Goal: Information Seeking & Learning: Compare options

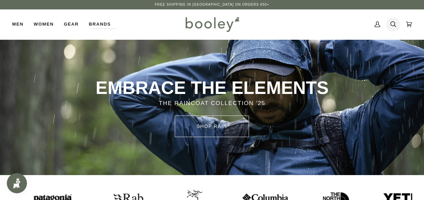
click at [392, 26] on icon at bounding box center [393, 24] width 6 height 10
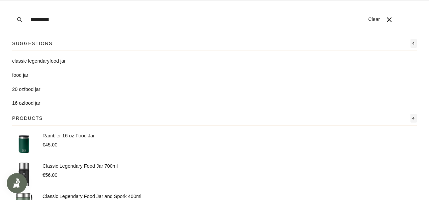
click at [12, 0] on button "Search" at bounding box center [19, 19] width 15 height 39
click at [59, 22] on input "********" at bounding box center [195, 19] width 337 height 39
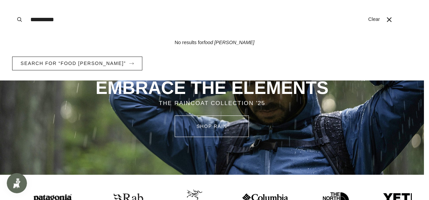
type input "**********"
click at [12, 0] on button "Search" at bounding box center [19, 19] width 15 height 39
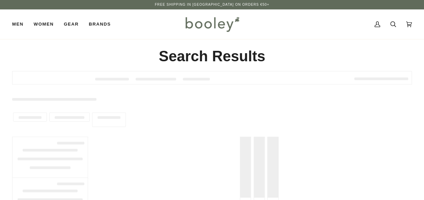
type input "********"
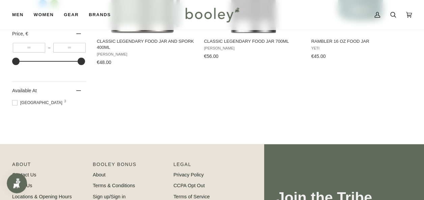
scroll to position [5, 0]
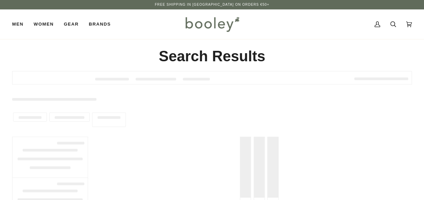
type input "**********"
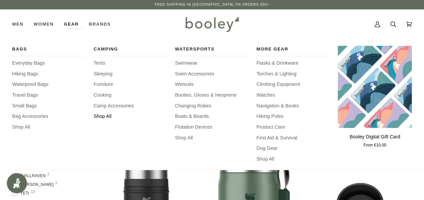
click at [110, 114] on span "Shop All" at bounding box center [130, 116] width 74 height 7
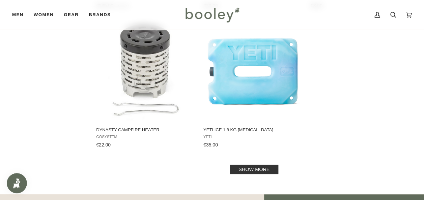
scroll to position [962, 0]
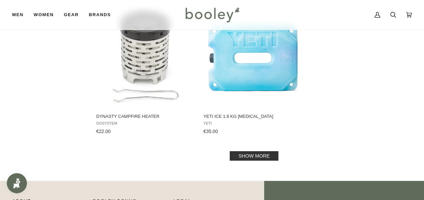
click at [265, 151] on link "Show more" at bounding box center [254, 155] width 49 height 9
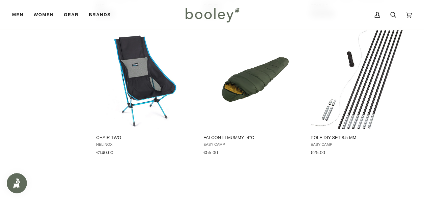
scroll to position [1506, 0]
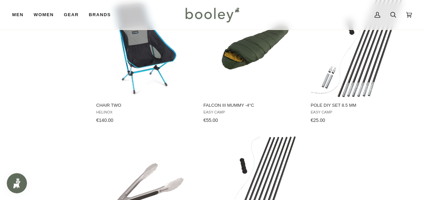
drag, startPoint x: 423, startPoint y: 197, endPoint x: 428, endPoint y: 196, distance: 4.8
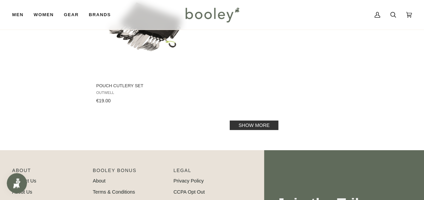
scroll to position [1984, 0]
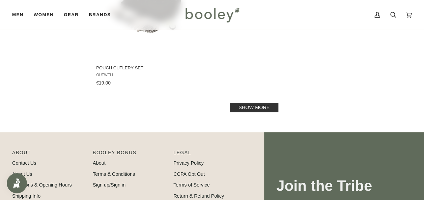
click at [250, 107] on link "Show more" at bounding box center [254, 107] width 49 height 9
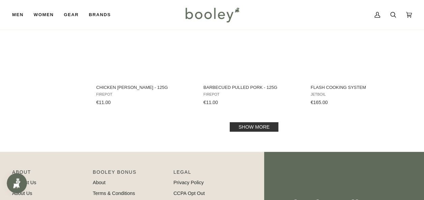
scroll to position [2829, 0]
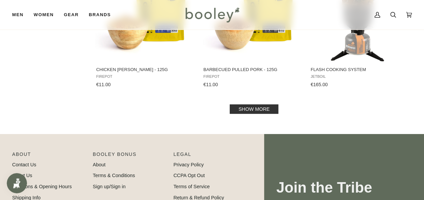
click at [269, 109] on link "Show more" at bounding box center [254, 109] width 49 height 9
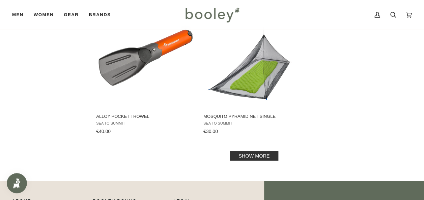
scroll to position [3769, 0]
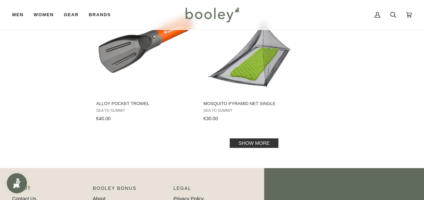
click at [261, 145] on link "Show more" at bounding box center [254, 143] width 49 height 9
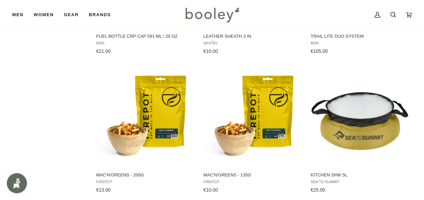
scroll to position [4142, 0]
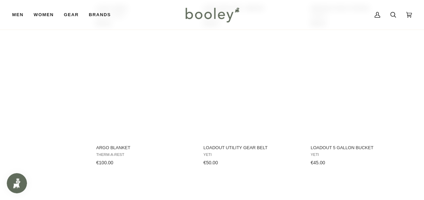
scroll to position [4448, 0]
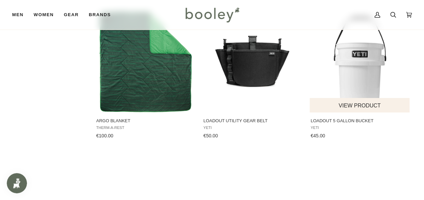
click at [353, 121] on span "LoadOut 5 Gallon Bucket" at bounding box center [360, 121] width 99 height 6
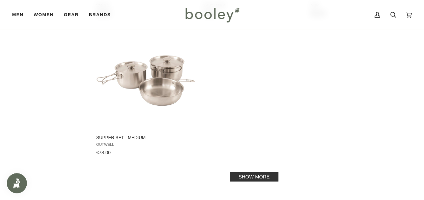
scroll to position [4727, 0]
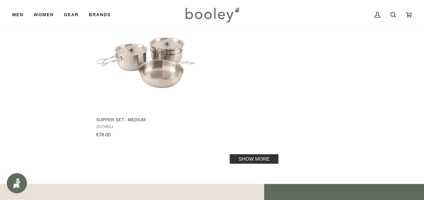
click at [274, 156] on link "Show more" at bounding box center [254, 158] width 49 height 9
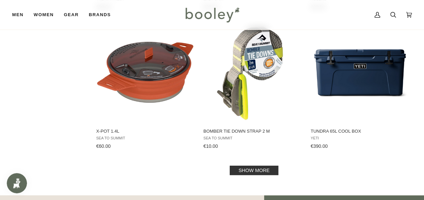
scroll to position [5554, 0]
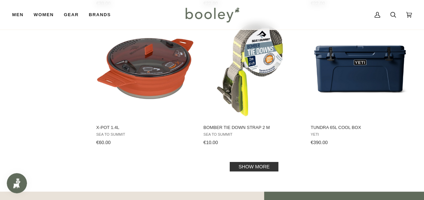
click at [262, 164] on link "Show more" at bounding box center [254, 166] width 49 height 9
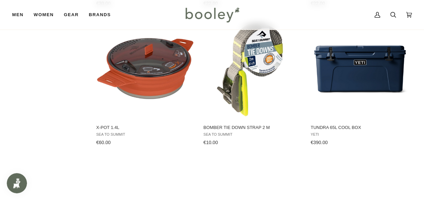
drag, startPoint x: 423, startPoint y: 193, endPoint x: 425, endPoint y: 196, distance: 3.8
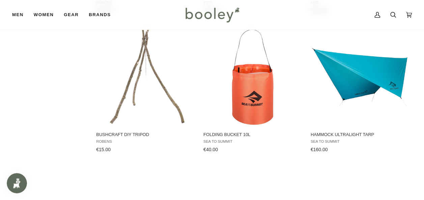
scroll to position [6399, 0]
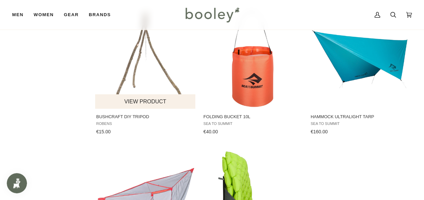
click at [118, 115] on span "Bushcraft DIY Tripod" at bounding box center [145, 117] width 99 height 6
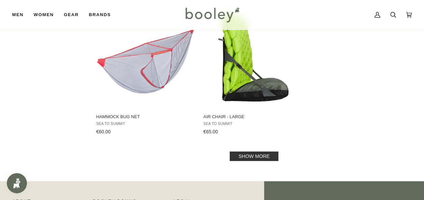
scroll to position [6561, 0]
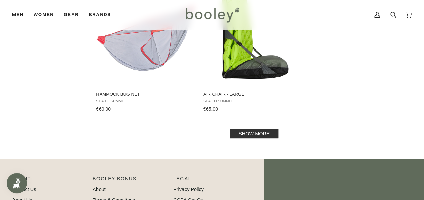
click at [245, 136] on link "Show more" at bounding box center [254, 133] width 49 height 9
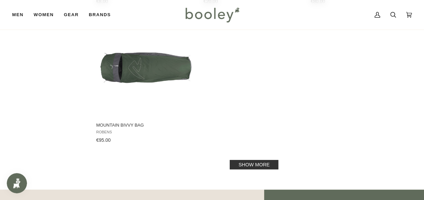
scroll to position [7523, 0]
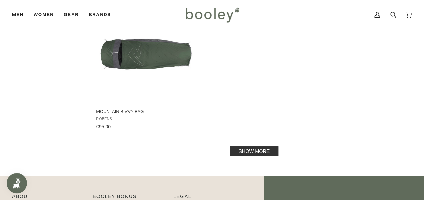
click at [249, 150] on link "Show more" at bounding box center [254, 151] width 49 height 9
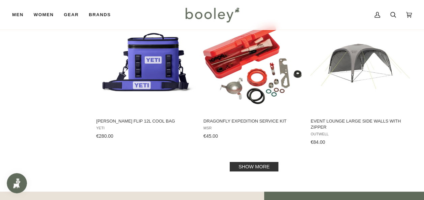
scroll to position [8350, 0]
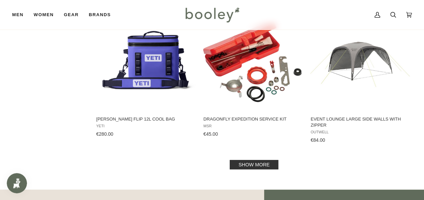
click at [268, 161] on link "Show more" at bounding box center [254, 164] width 49 height 9
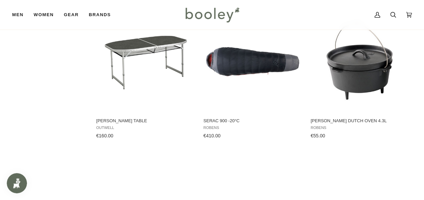
scroll to position [9061, 0]
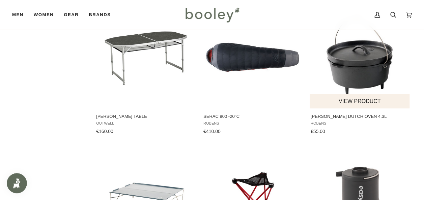
click at [351, 116] on span "[PERSON_NAME] Dutch Oven 4.3L" at bounding box center [360, 117] width 99 height 6
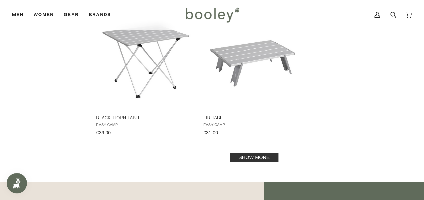
scroll to position [9339, 0]
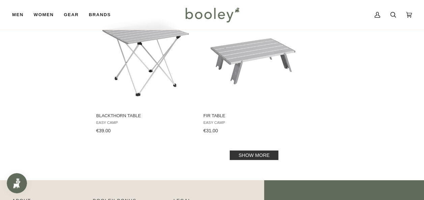
click at [266, 156] on link "Show more" at bounding box center [254, 155] width 49 height 9
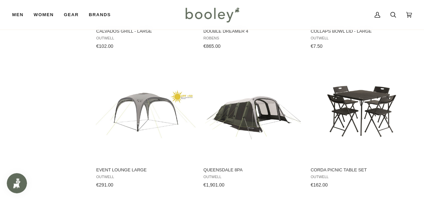
scroll to position [10140, 0]
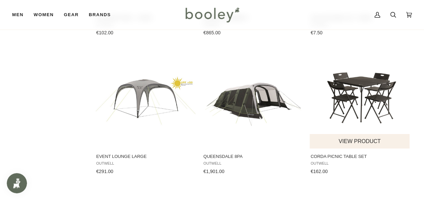
click at [331, 156] on span "Corda Picnic Table Set" at bounding box center [360, 157] width 99 height 6
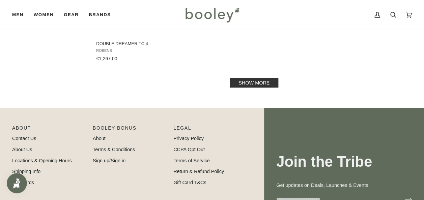
scroll to position [10396, 0]
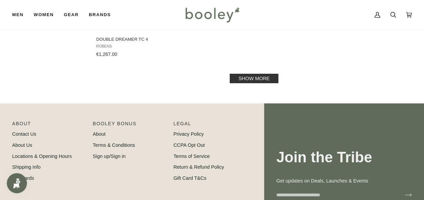
click at [248, 76] on link "Show more" at bounding box center [254, 78] width 49 height 9
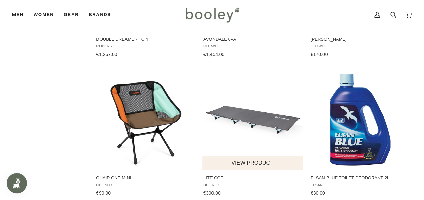
drag, startPoint x: 248, startPoint y: 76, endPoint x: 297, endPoint y: 133, distance: 75.1
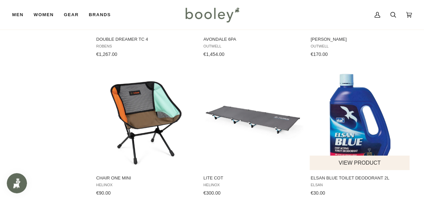
click at [404, 84] on img "Elsan Blue Toilet Deodorant 2L" at bounding box center [360, 119] width 101 height 101
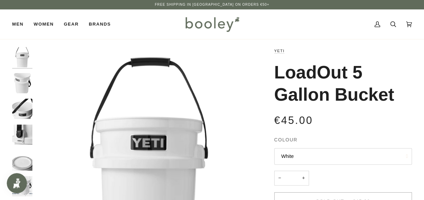
click at [20, 82] on img "Yeti Loadout 5 Gallon Bucket White - Booley Galway" at bounding box center [22, 83] width 20 height 20
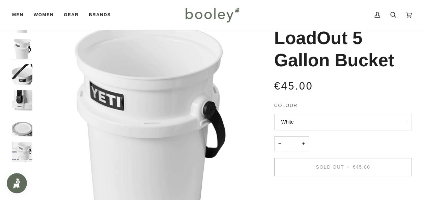
scroll to position [40, 0]
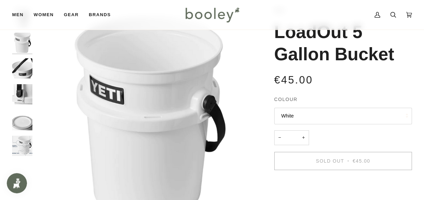
click at [19, 93] on img "Yeti Loadout 5 Gallon Bucket White - Booley Galway" at bounding box center [22, 94] width 20 height 20
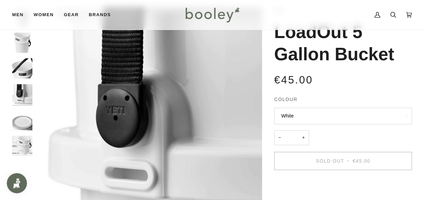
click at [25, 144] on img "Yeti LoadOut 5 Gallon Bucket - Booley Galway" at bounding box center [22, 146] width 20 height 20
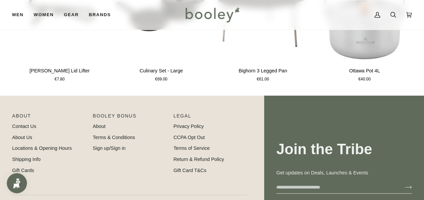
scroll to position [476, 0]
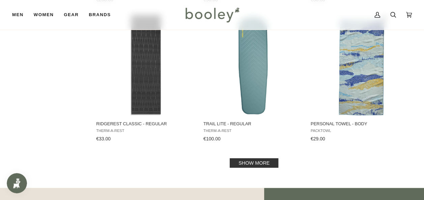
scroll to position [11133, 0]
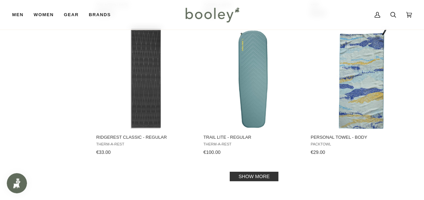
click at [265, 180] on link "Show more" at bounding box center [254, 176] width 49 height 9
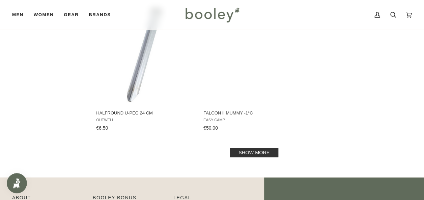
scroll to position [12193, 0]
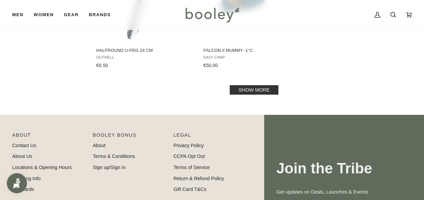
click at [243, 89] on link "Show more" at bounding box center [254, 89] width 49 height 9
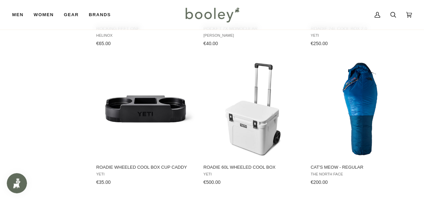
scroll to position [10007, 0]
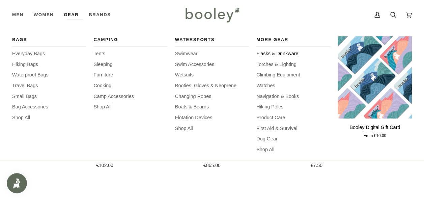
click at [287, 55] on span "Flasks & Drinkware" at bounding box center [293, 53] width 74 height 7
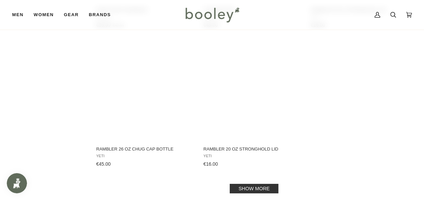
scroll to position [993, 0]
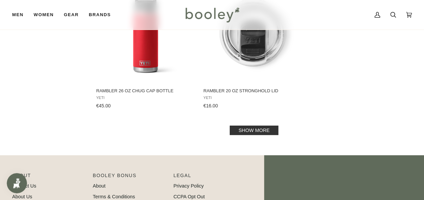
click at [269, 129] on link "Show more" at bounding box center [254, 130] width 49 height 9
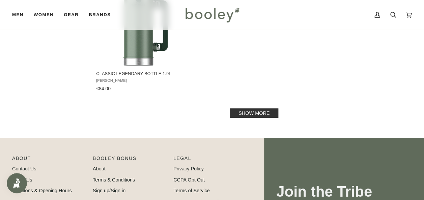
scroll to position [2005, 0]
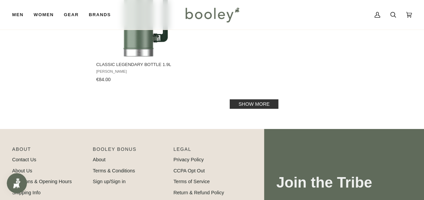
click at [268, 106] on link "Show more" at bounding box center [254, 103] width 49 height 9
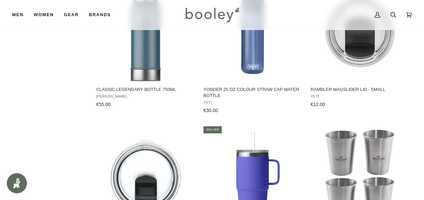
scroll to position [1407, 0]
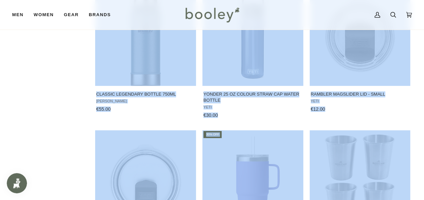
click at [423, 6] on html "Skip to content Free Shipping in Ireland on Orders €50+ Free Shipping in Irelan…" at bounding box center [212, 173] width 424 height 3160
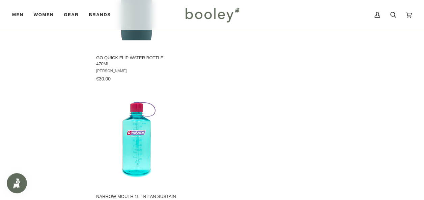
scroll to position [1421, 0]
